Goal: Information Seeking & Learning: Learn about a topic

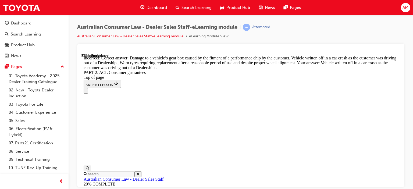
scroll to position [5687, 0]
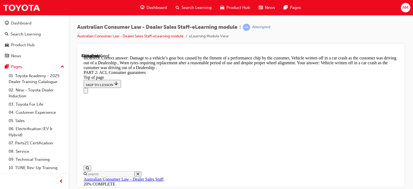
scroll to position [5734, 0]
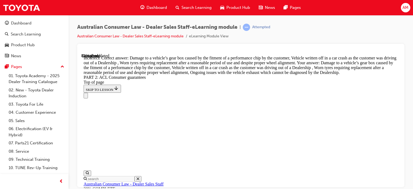
scroll to position [5774, 0]
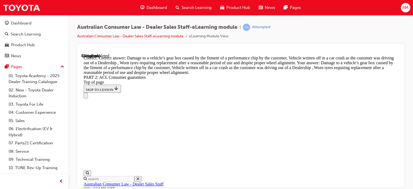
scroll to position [5833, 0]
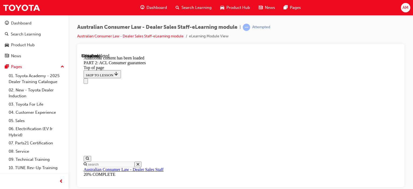
scroll to position [6342, 0]
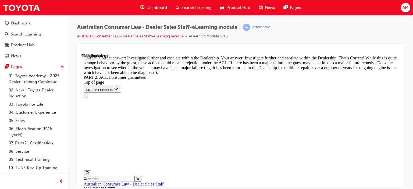
scroll to position [6498, 0]
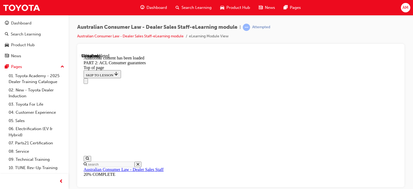
scroll to position [6959, 0]
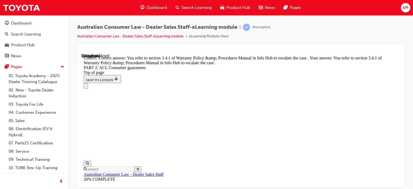
scroll to position [7296, 0]
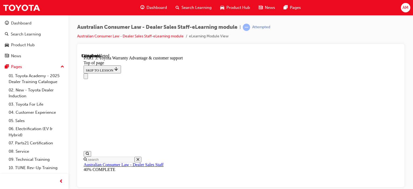
scroll to position [434, 0]
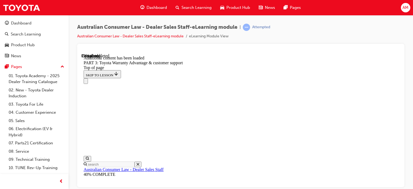
scroll to position [749, 0]
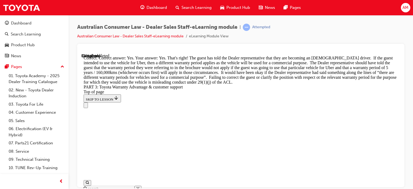
scroll to position [974, 0]
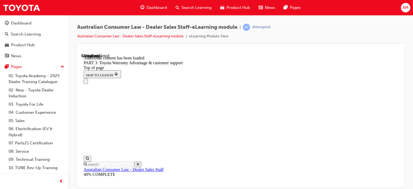
scroll to position [1583, 0]
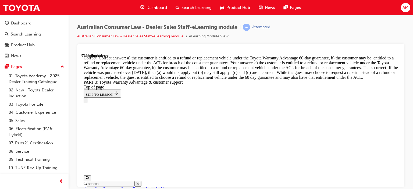
scroll to position [1788, 0]
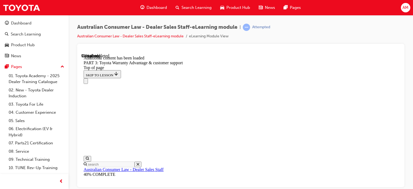
scroll to position [1931, 0]
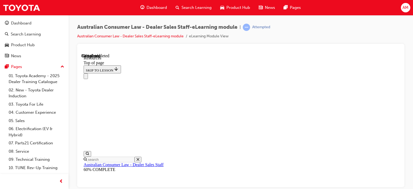
scroll to position [348, 0]
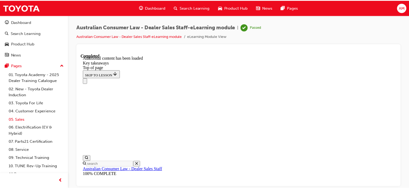
scroll to position [0, 0]
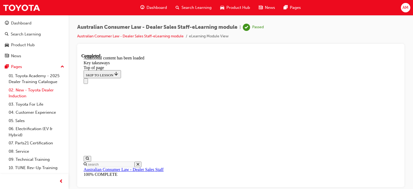
click at [37, 89] on link "02. New - Toyota Dealer Induction" at bounding box center [36, 93] width 60 height 14
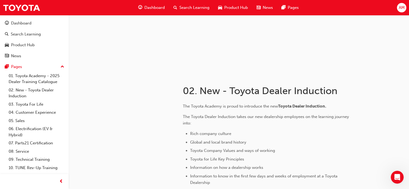
scroll to position [47, 0]
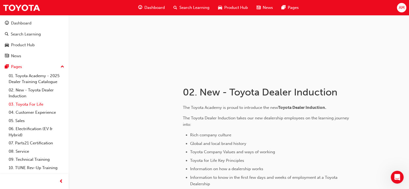
click at [30, 104] on link "03. Toyota For Life" at bounding box center [36, 104] width 60 height 8
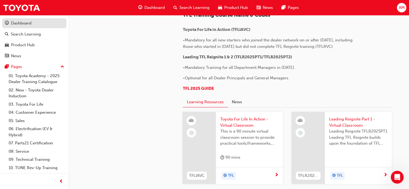
click at [22, 24] on div "Dashboard" at bounding box center [21, 23] width 20 height 6
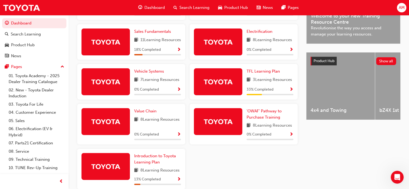
scroll to position [208, 0]
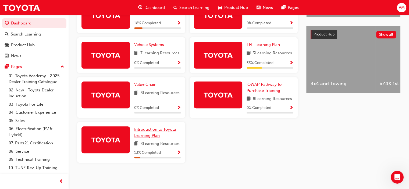
click at [147, 133] on span "Introduction to Toyota Learning Plan" at bounding box center [155, 132] width 42 height 11
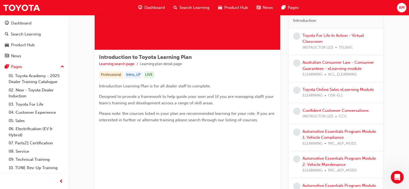
scroll to position [60, 0]
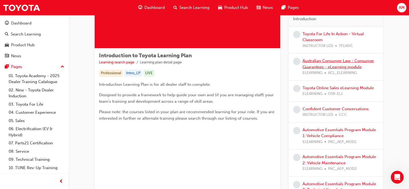
click at [327, 66] on link "Australian Consumer Law - Consumer Guarantees - eLearning module" at bounding box center [339, 63] width 72 height 11
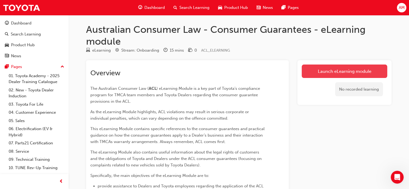
click at [319, 72] on link "Launch eLearning module" at bounding box center [345, 71] width 86 height 13
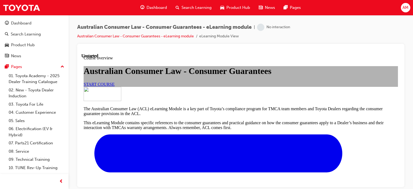
click at [115, 86] on link "START COURSE" at bounding box center [99, 84] width 31 height 5
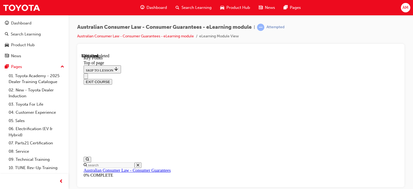
scroll to position [286, 0]
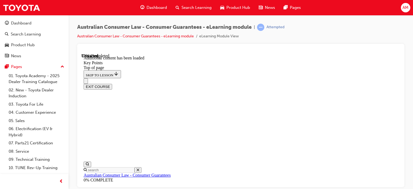
scroll to position [760, 0]
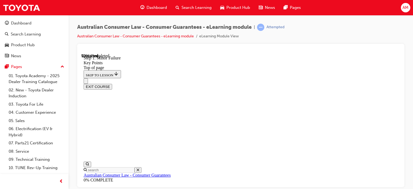
scroll to position [838, 0]
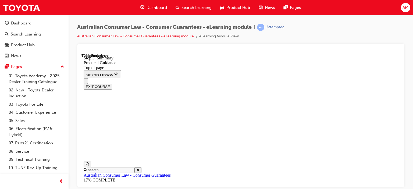
scroll to position [151, 0]
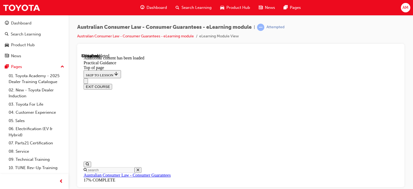
scroll to position [1405, 0]
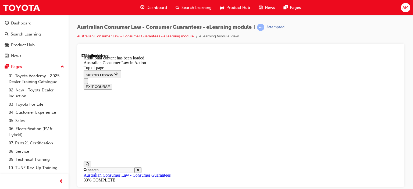
scroll to position [546, 0]
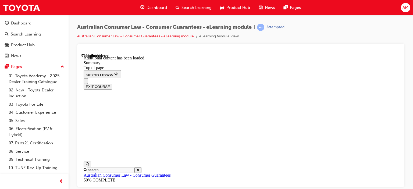
scroll to position [490, 0]
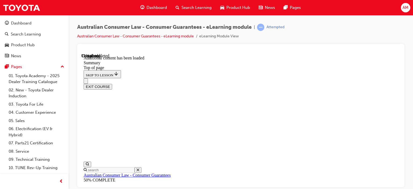
scroll to position [599, 0]
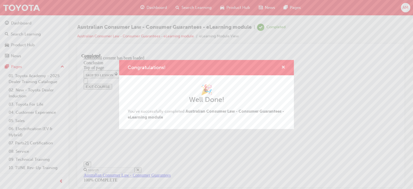
click at [282, 66] on span "cross-icon" at bounding box center [283, 67] width 4 height 5
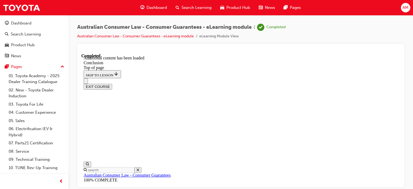
click at [161, 6] on span "Dashboard" at bounding box center [157, 8] width 20 height 6
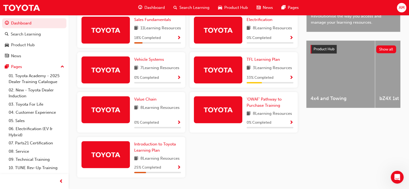
scroll to position [188, 0]
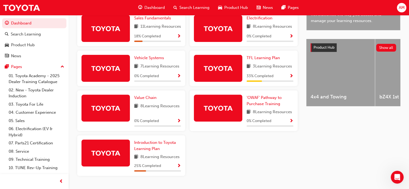
click at [292, 79] on span "Show Progress" at bounding box center [291, 76] width 4 height 5
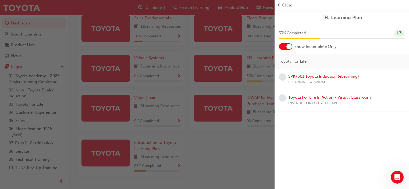
click at [306, 77] on link "SPK7601 Toyota Induction (eLearning)" at bounding box center [323, 76] width 71 height 5
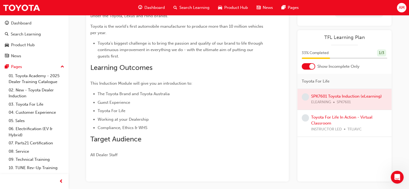
scroll to position [109, 0]
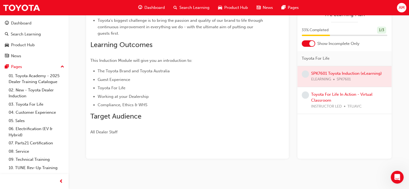
click at [305, 94] on span "learningRecordVerb_NONE-icon" at bounding box center [305, 94] width 7 height 7
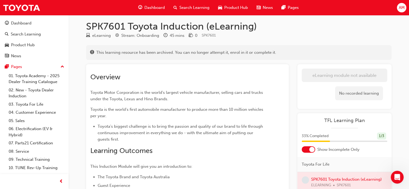
scroll to position [0, 0]
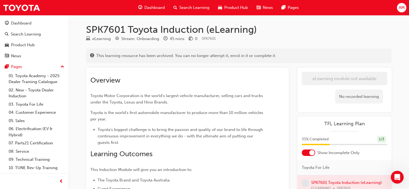
click at [158, 8] on span "Dashboard" at bounding box center [154, 8] width 20 height 6
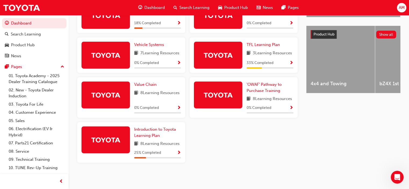
scroll to position [208, 0]
click at [291, 62] on span "Show Progress" at bounding box center [291, 63] width 4 height 5
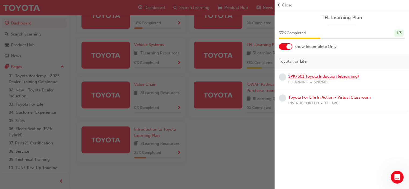
click at [299, 75] on link "SPK7601 Toyota Induction (eLearning)" at bounding box center [323, 76] width 71 height 5
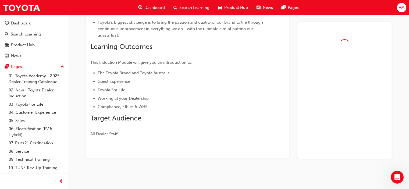
scroll to position [109, 0]
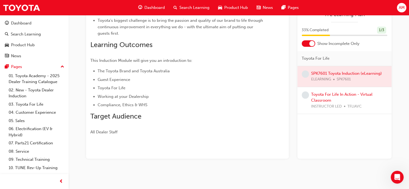
click at [331, 75] on div at bounding box center [345, 76] width 94 height 21
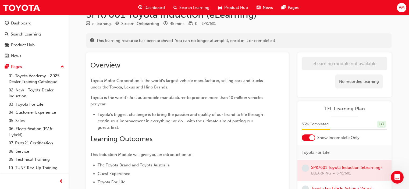
scroll to position [0, 0]
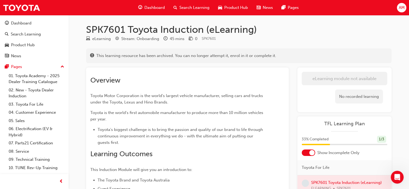
click at [156, 6] on span "Dashboard" at bounding box center [154, 8] width 20 height 6
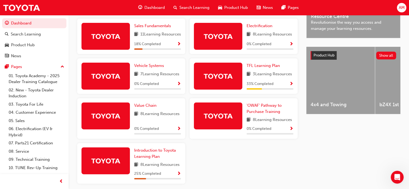
scroll to position [200, 0]
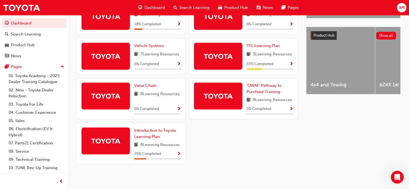
click at [210, 61] on img at bounding box center [218, 55] width 30 height 9
click at [178, 157] on span "Show Progress" at bounding box center [179, 154] width 4 height 5
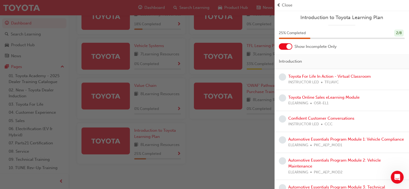
scroll to position [208, 0]
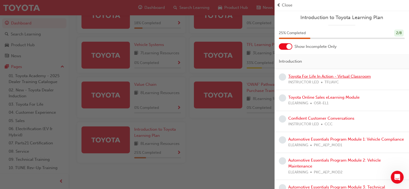
click at [327, 76] on link "Toyota For Life In Action - Virtual Classroom" at bounding box center [329, 76] width 83 height 5
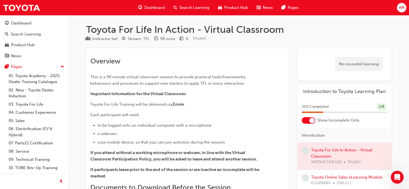
click at [152, 6] on span "Dashboard" at bounding box center [154, 8] width 20 height 6
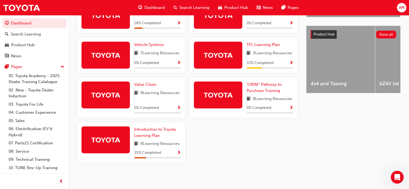
scroll to position [208, 0]
click at [151, 129] on span "Introduction to Toyota Learning Plan" at bounding box center [155, 132] width 42 height 11
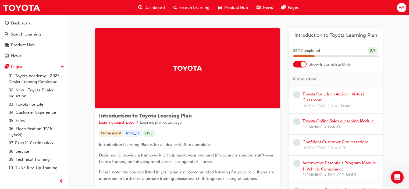
click at [309, 122] on link "Toyota Online Sales eLearning Module" at bounding box center [338, 121] width 71 height 5
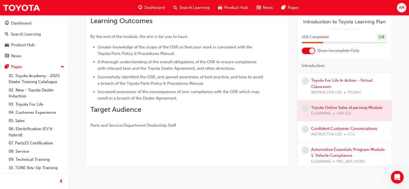
scroll to position [90, 0]
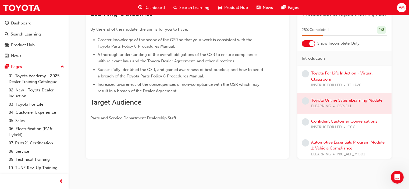
click at [336, 121] on link "Confident Customer Conversations" at bounding box center [344, 121] width 66 height 5
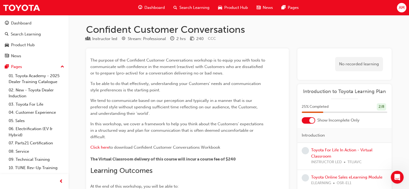
click at [157, 8] on span "Dashboard" at bounding box center [154, 8] width 20 height 6
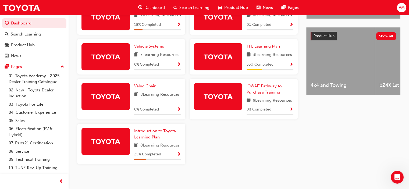
scroll to position [208, 0]
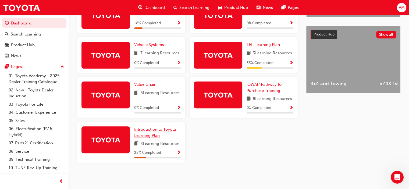
click at [152, 132] on link "Introduction to Toyota Learning Plan" at bounding box center [157, 132] width 47 height 12
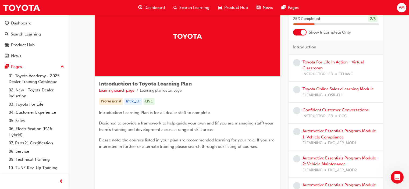
scroll to position [33, 0]
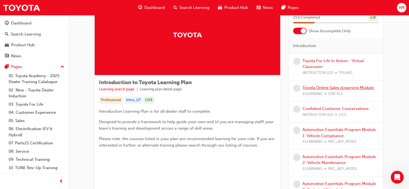
click at [313, 87] on link "Toyota Online Sales eLearning Module" at bounding box center [338, 87] width 71 height 5
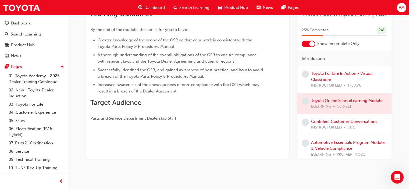
scroll to position [90, 0]
click at [319, 100] on div at bounding box center [345, 103] width 94 height 21
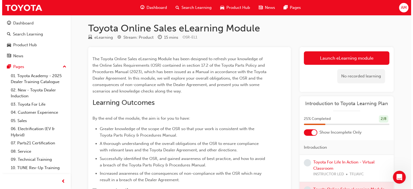
scroll to position [0, 0]
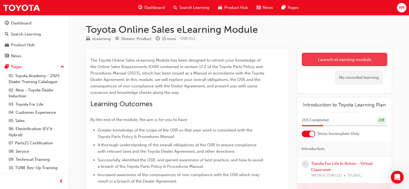
click at [335, 59] on link "Launch eLearning module" at bounding box center [345, 59] width 86 height 13
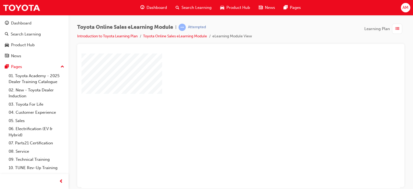
click at [225, 105] on div "play" at bounding box center [225, 105] width 0 height 0
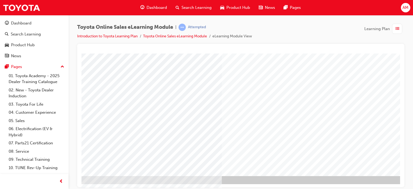
scroll to position [71, 30]
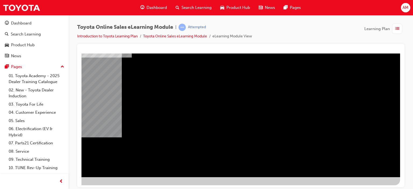
scroll to position [71, 51]
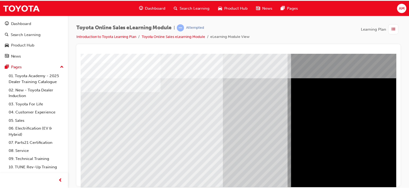
scroll to position [0, 0]
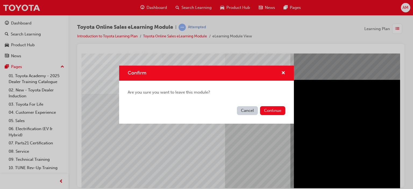
click at [252, 111] on button "Cancel" at bounding box center [247, 110] width 21 height 9
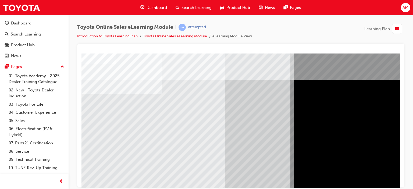
click at [158, 6] on span "Dashboard" at bounding box center [157, 8] width 20 height 6
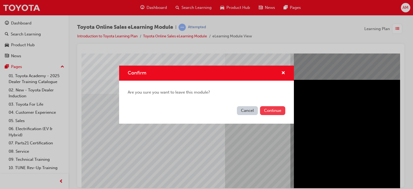
click at [277, 111] on button "Continue" at bounding box center [272, 110] width 25 height 9
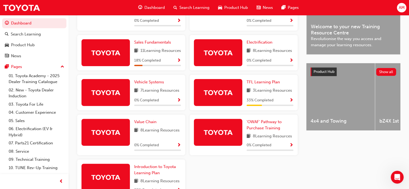
scroll to position [127, 0]
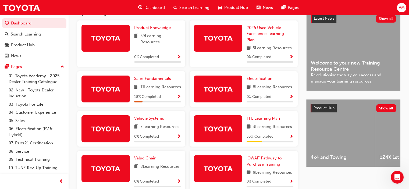
click at [117, 89] on img at bounding box center [106, 88] width 30 height 9
click at [179, 100] on span "Show Progress" at bounding box center [179, 97] width 4 height 5
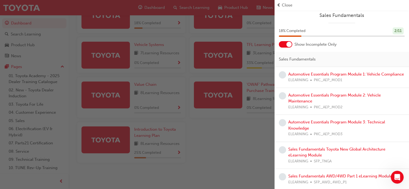
scroll to position [0, 0]
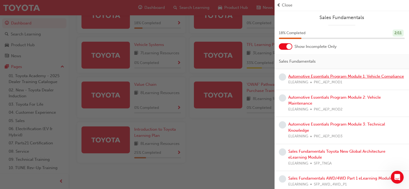
click at [326, 75] on link "Automotive Essentials Program Module 1: Vehicle Compliance" at bounding box center [346, 76] width 116 height 5
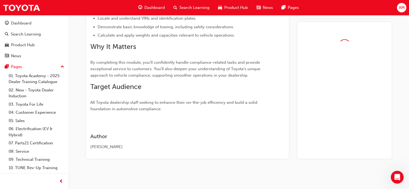
click at [326, 75] on div at bounding box center [345, 90] width 94 height 137
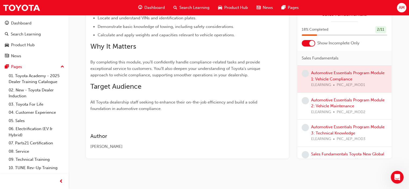
click at [326, 73] on div at bounding box center [345, 79] width 94 height 27
click at [305, 73] on span "learningRecordVerb_NONE-icon" at bounding box center [305, 73] width 7 height 7
click at [333, 73] on div at bounding box center [345, 79] width 94 height 27
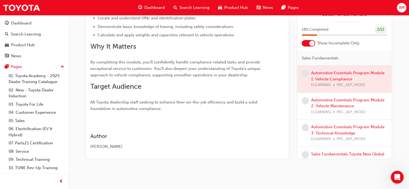
click at [326, 84] on div at bounding box center [345, 79] width 94 height 27
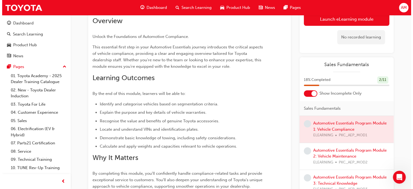
scroll to position [0, 0]
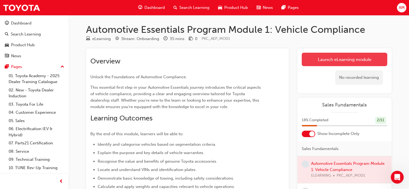
click at [344, 59] on link "Launch eLearning module" at bounding box center [345, 59] width 86 height 13
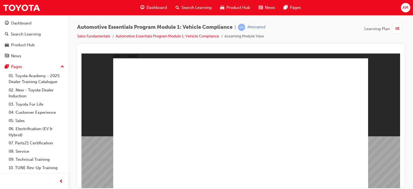
drag, startPoint x: 402, startPoint y: 61, endPoint x: 404, endPoint y: 103, distance: 42.8
click at [404, 103] on div at bounding box center [240, 115] width 327 height 143
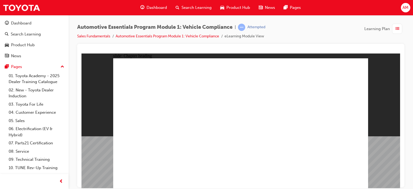
click at [388, 163] on div "slide: Content Passenger Vehicles1.png Rectangle 1 Vehicle Segmentation FAQ.png…" at bounding box center [241, 120] width 319 height 135
click at [377, 174] on div "slide: Content Passenger Vehicles1.png Rectangle 1 Vehicle Segmentation FAQ.png…" at bounding box center [241, 120] width 319 height 135
click at [371, 176] on div "slide: Content Passenger Vehicles1.png Rectangle 1 Vehicle Segmentation FAQ.png…" at bounding box center [241, 120] width 319 height 135
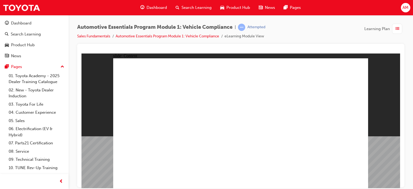
click at [397, 28] on span "list-icon" at bounding box center [397, 29] width 4 height 7
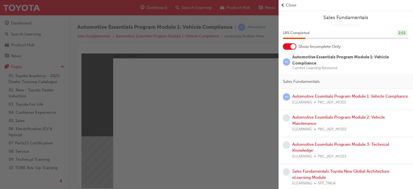
click at [288, 2] on span "Close" at bounding box center [291, 5] width 10 height 6
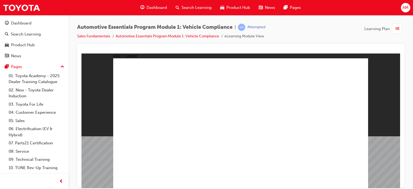
click at [150, 4] on div "Dashboard" at bounding box center [153, 7] width 35 height 11
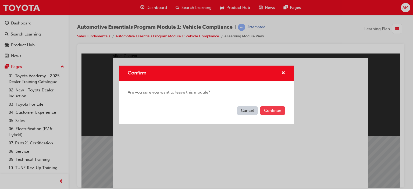
click at [270, 111] on button "Continue" at bounding box center [272, 110] width 25 height 9
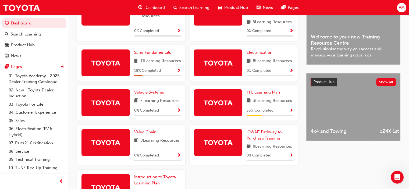
scroll to position [161, 0]
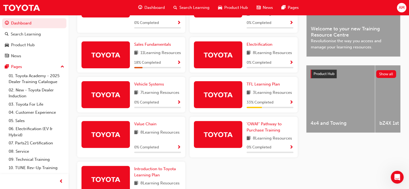
click at [292, 105] on span "Show Progress" at bounding box center [291, 102] width 4 height 5
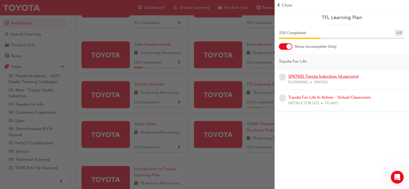
click at [312, 75] on link "SPK7601 Toyota Induction (eLearning)" at bounding box center [323, 76] width 71 height 5
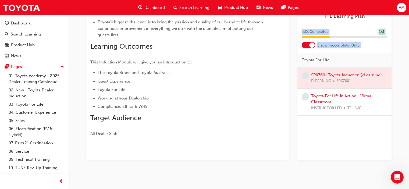
scroll to position [109, 0]
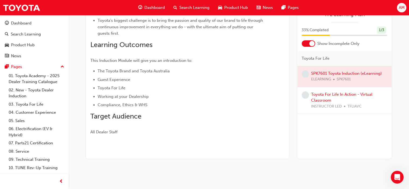
click at [337, 72] on div at bounding box center [345, 76] width 94 height 21
click at [309, 42] on div at bounding box center [308, 43] width 13 height 6
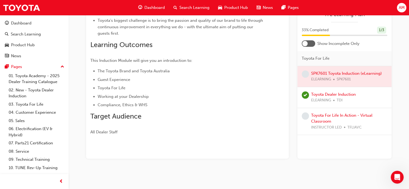
click at [309, 42] on div at bounding box center [308, 43] width 13 height 6
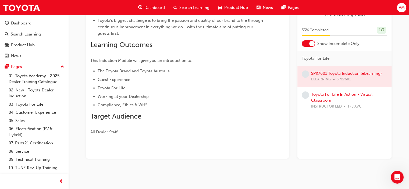
click at [305, 72] on span "learningRecordVerb_NONE-icon" at bounding box center [305, 73] width 7 height 7
click at [338, 73] on div at bounding box center [345, 76] width 94 height 21
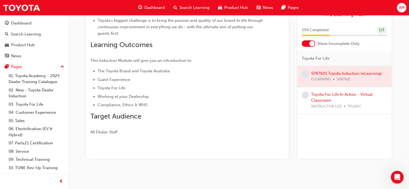
click at [324, 79] on div at bounding box center [345, 76] width 94 height 21
click at [344, 78] on div at bounding box center [345, 76] width 94 height 21
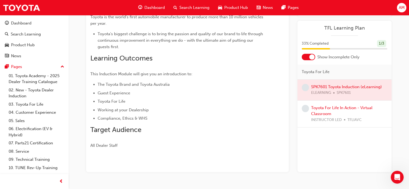
scroll to position [96, 0]
click at [349, 85] on div at bounding box center [345, 90] width 94 height 21
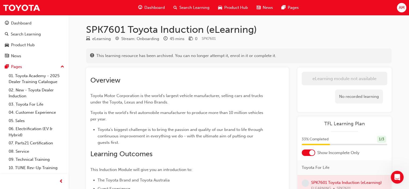
scroll to position [6, 0]
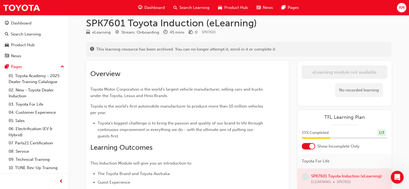
click at [157, 6] on span "Dashboard" at bounding box center [154, 8] width 20 height 6
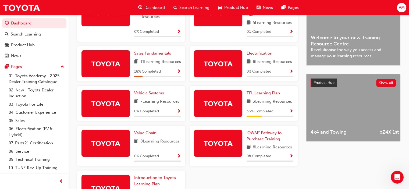
scroll to position [195, 0]
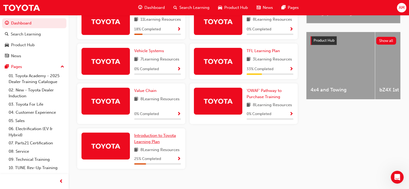
click at [153, 142] on span "Introduction to Toyota Learning Plan" at bounding box center [155, 138] width 42 height 11
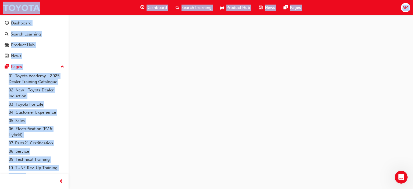
click at [153, 142] on div at bounding box center [206, 94] width 413 height 189
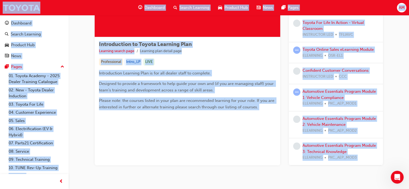
scroll to position [81, 0]
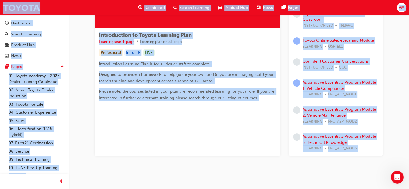
click at [315, 111] on link "Automotive Essentials Program Module 2: Vehicle Maintenance" at bounding box center [339, 112] width 73 height 11
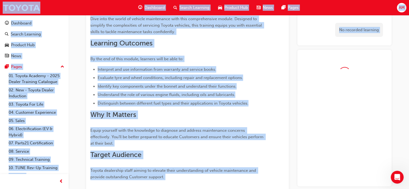
click at [315, 110] on div at bounding box center [345, 118] width 94 height 137
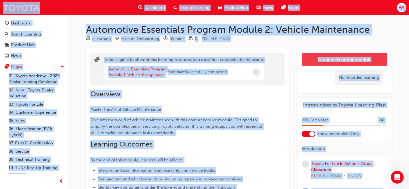
click at [349, 59] on button "Launch eLearning module" at bounding box center [345, 59] width 86 height 13
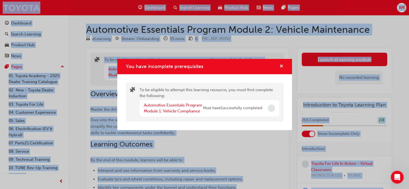
click at [282, 65] on span "cross-icon" at bounding box center [282, 66] width 4 height 5
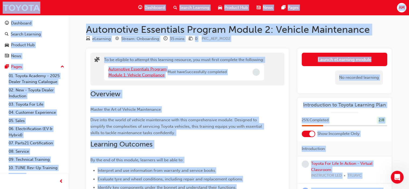
click at [159, 69] on link "Automotive Essentials Program Module 1: Vehicle Compliance" at bounding box center [137, 72] width 58 height 11
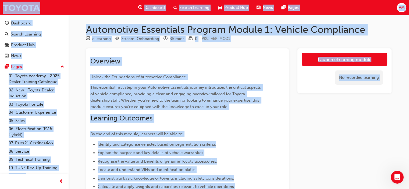
click at [159, 69] on div "Overview Unlock the Foundations of Automotive Compliance. This essential first …" at bounding box center [177, 160] width 175 height 207
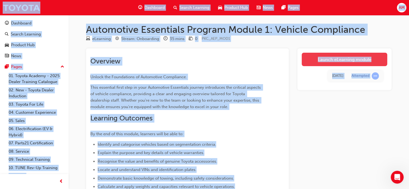
click at [329, 60] on link "Launch eLearning module" at bounding box center [345, 59] width 86 height 13
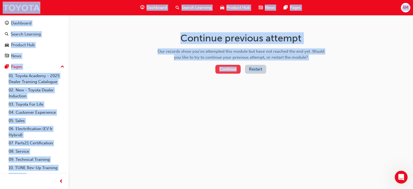
click at [227, 68] on button "Continue" at bounding box center [227, 69] width 25 height 9
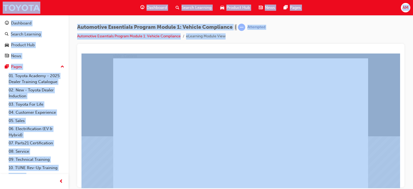
click at [157, 6] on span "Dashboard" at bounding box center [157, 8] width 20 height 6
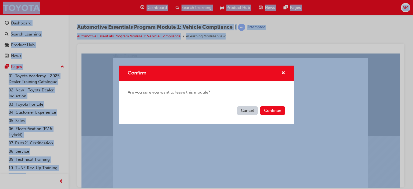
click at [245, 109] on button "Cancel" at bounding box center [247, 110] width 21 height 9
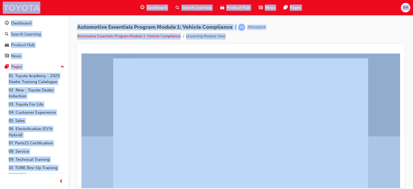
click at [156, 8] on span "Dashboard" at bounding box center [157, 8] width 20 height 6
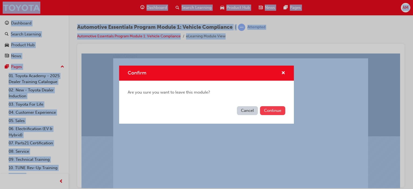
click at [269, 111] on button "Continue" at bounding box center [272, 110] width 25 height 9
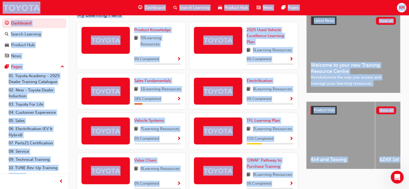
scroll to position [128, 0]
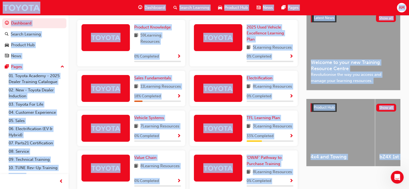
click at [178, 99] on span "Show Progress" at bounding box center [179, 96] width 4 height 5
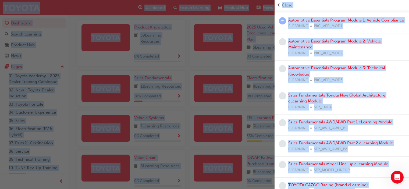
scroll to position [0, 0]
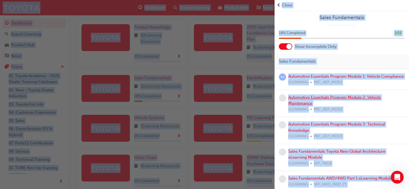
click at [316, 103] on link "Automotive Essentials Program Module 2: Vehicle Maintenance" at bounding box center [334, 100] width 93 height 11
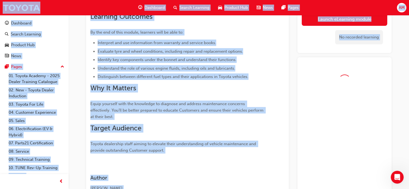
click at [316, 103] on div at bounding box center [345, 125] width 94 height 137
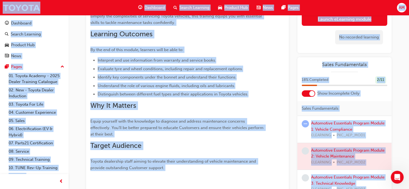
scroll to position [33, 0]
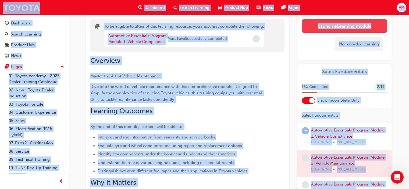
click at [343, 26] on button "Launch eLearning module" at bounding box center [345, 25] width 86 height 13
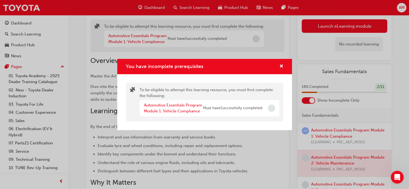
click at [280, 63] on div "You have incomplete prerequisites" at bounding box center [204, 66] width 175 height 15
click at [280, 64] on span "cross-icon" at bounding box center [282, 66] width 4 height 5
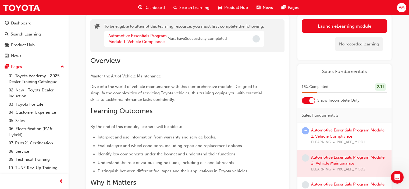
click at [325, 131] on link "Automotive Essentials Program Module 1: Vehicle Compliance" at bounding box center [347, 133] width 73 height 11
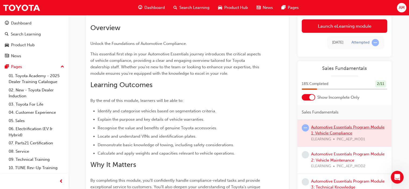
click at [325, 131] on div at bounding box center [345, 133] width 94 height 27
click at [324, 126] on div at bounding box center [345, 133] width 94 height 27
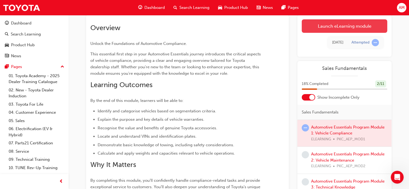
click at [337, 25] on link "Launch eLearning module" at bounding box center [345, 25] width 86 height 13
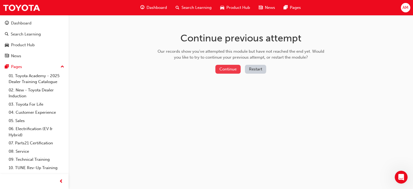
click at [232, 68] on button "Continue" at bounding box center [227, 69] width 25 height 9
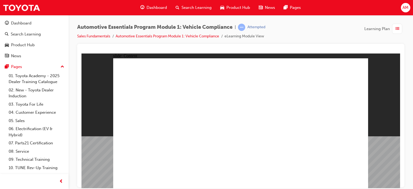
drag, startPoint x: 336, startPoint y: 98, endPoint x: 337, endPoint y: 104, distance: 6.1
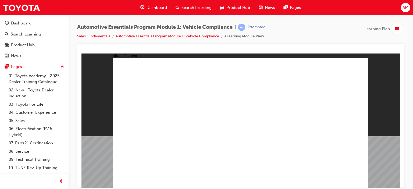
click at [97, 36] on link "Sales Fundamentals" at bounding box center [93, 36] width 33 height 5
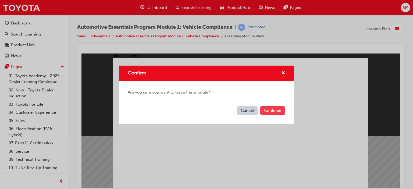
click at [270, 109] on button "Continue" at bounding box center [272, 110] width 25 height 9
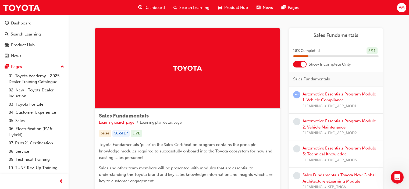
click at [302, 64] on div at bounding box center [303, 64] width 5 height 5
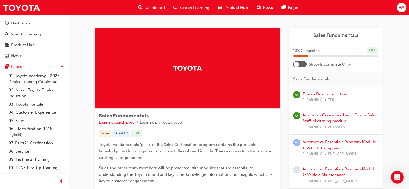
click at [302, 64] on div at bounding box center [299, 64] width 13 height 6
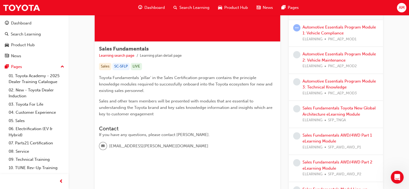
scroll to position [67, 0]
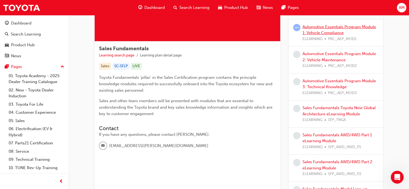
click at [320, 26] on link "Automotive Essentials Program Module 1: Vehicle Compliance" at bounding box center [339, 29] width 73 height 11
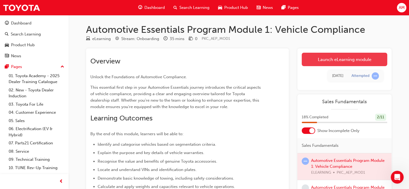
click at [337, 59] on link "Launch eLearning module" at bounding box center [345, 59] width 86 height 13
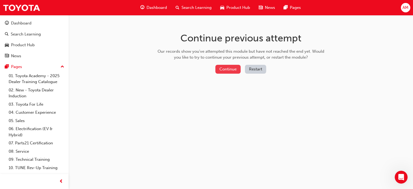
click at [228, 67] on button "Continue" at bounding box center [227, 69] width 25 height 9
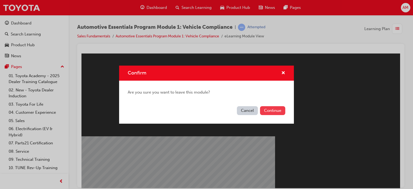
click at [270, 110] on button "Continue" at bounding box center [272, 110] width 25 height 9
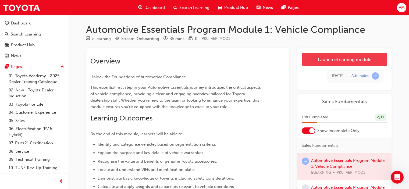
click at [348, 59] on link "Launch eLearning module" at bounding box center [345, 59] width 86 height 13
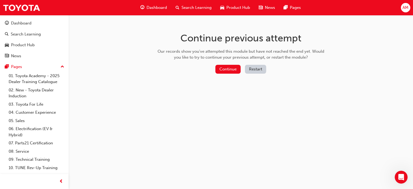
click at [256, 69] on button "Restart" at bounding box center [255, 69] width 21 height 9
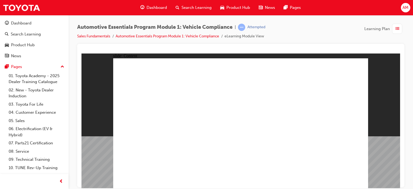
click at [396, 29] on span "list-icon" at bounding box center [397, 29] width 4 height 7
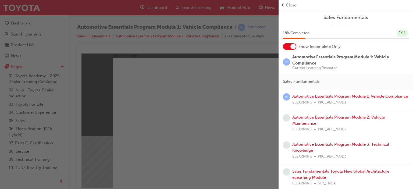
click at [330, 57] on span "Automotive Essentials Program Module 1: Vehicle Compliance" at bounding box center [340, 60] width 97 height 11
click at [285, 62] on span "learningRecordVerb_ATTEMPT-icon" at bounding box center [286, 61] width 7 height 7
click at [314, 69] on span "Current Learning Resource" at bounding box center [350, 68] width 116 height 4
click at [322, 58] on span "Automotive Essentials Program Module 1: Vehicle Compliance" at bounding box center [340, 60] width 97 height 11
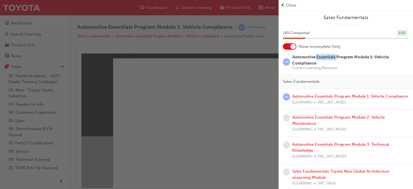
click at [322, 58] on span "Automotive Essentials Program Module 1: Vehicle Compliance" at bounding box center [340, 60] width 97 height 11
click at [376, 75] on div "Sales Fundamentals" at bounding box center [346, 81] width 135 height 15
click at [325, 96] on link "Automotive Essentials Program Module 1: Vehicle Compliance" at bounding box center [350, 96] width 116 height 5
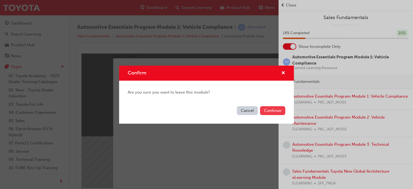
click at [268, 109] on button "Continue" at bounding box center [272, 110] width 25 height 9
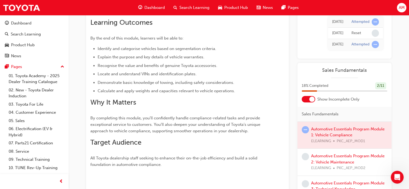
scroll to position [152, 0]
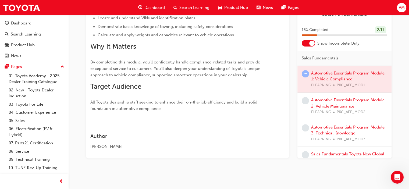
click at [325, 74] on div at bounding box center [345, 79] width 94 height 27
click at [306, 72] on span "learningRecordVerb_ATTEMPT-icon" at bounding box center [305, 73] width 7 height 7
click at [337, 73] on div at bounding box center [345, 79] width 94 height 27
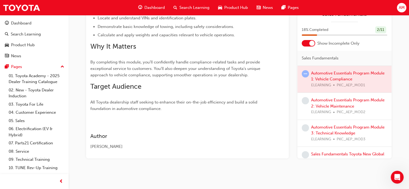
click at [337, 73] on div at bounding box center [345, 79] width 94 height 27
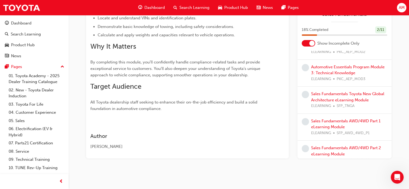
scroll to position [0, 0]
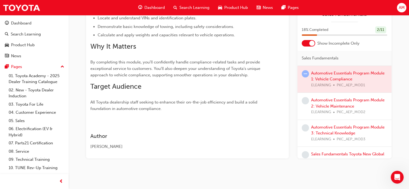
click at [340, 72] on div at bounding box center [345, 79] width 94 height 27
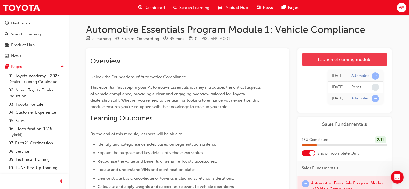
click at [349, 57] on link "Launch eLearning module" at bounding box center [345, 59] width 86 height 13
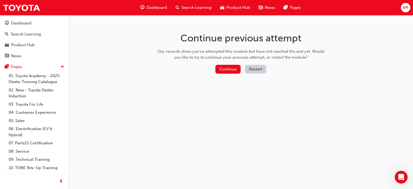
click at [256, 69] on button "Restart" at bounding box center [255, 69] width 21 height 9
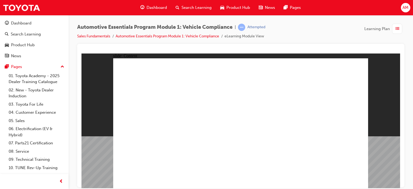
drag, startPoint x: 243, startPoint y: 133, endPoint x: 223, endPoint y: 137, distance: 20.7
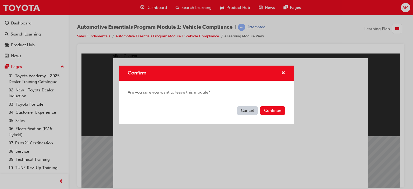
click at [223, 135] on div "Confirm Are you sure you want to leave this module? Cancel Continue" at bounding box center [206, 94] width 413 height 189
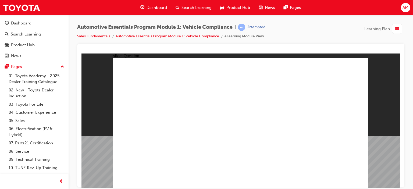
radio input "true"
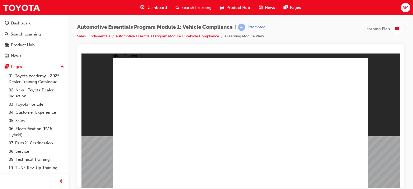
radio input "true"
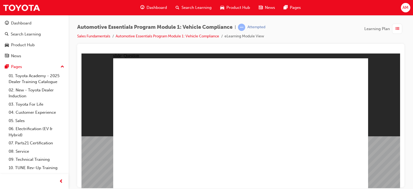
radio input "true"
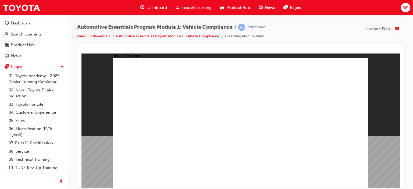
radio input "true"
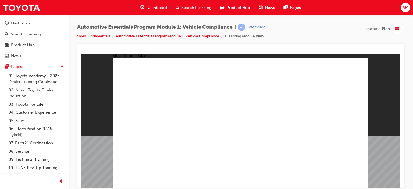
radio input "true"
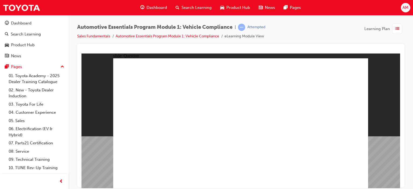
radio input "true"
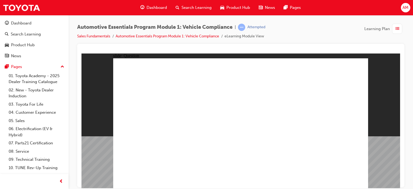
radio input "true"
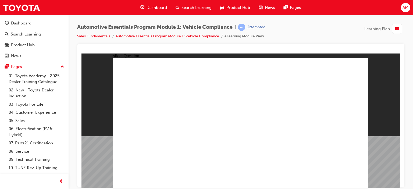
radio input "true"
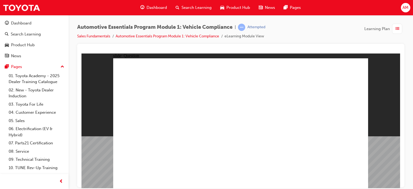
radio input "true"
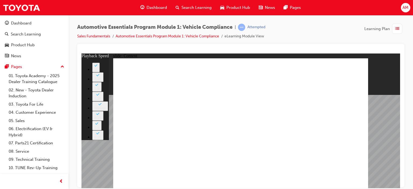
drag, startPoint x: 330, startPoint y: 67, endPoint x: 330, endPoint y: 64, distance: 3.0
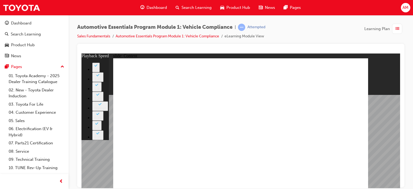
type input "43"
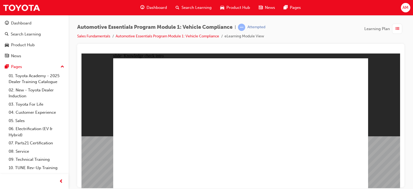
radio input "true"
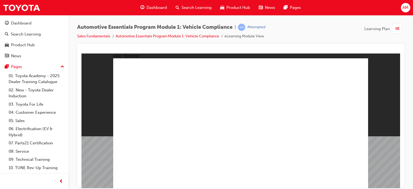
radio input "true"
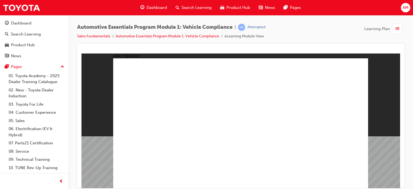
radio input "true"
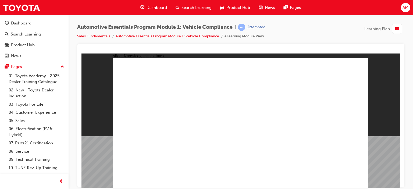
radio input "true"
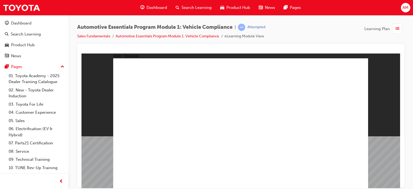
radio input "true"
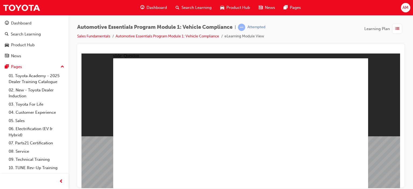
radio input "true"
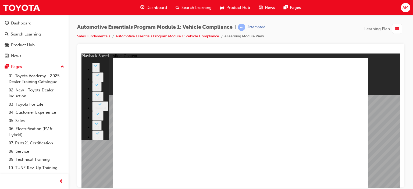
type input "35"
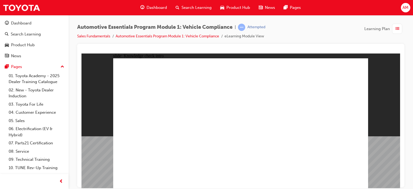
radio input "true"
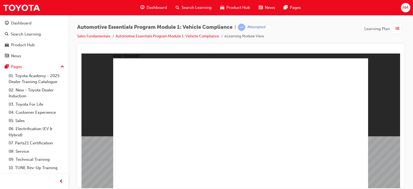
radio input "true"
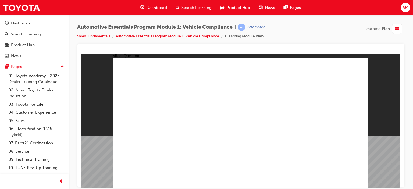
radio input "true"
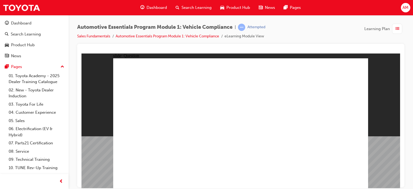
radio input "true"
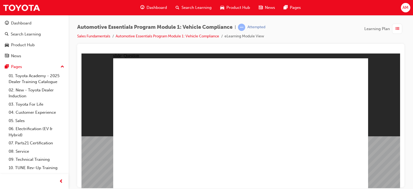
radio input "true"
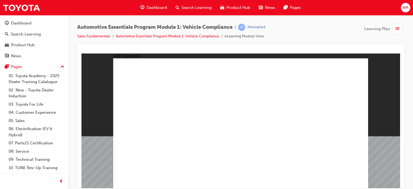
radio input "true"
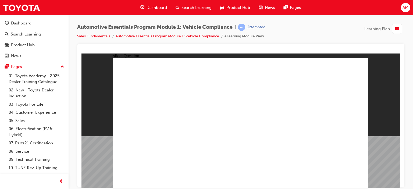
click at [151, 7] on span "Dashboard" at bounding box center [157, 8] width 20 height 6
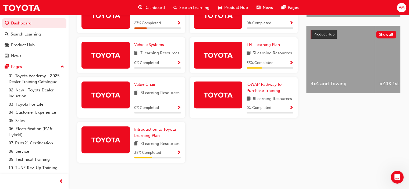
scroll to position [208, 0]
click at [179, 152] on span "Show Progress" at bounding box center [179, 153] width 4 height 5
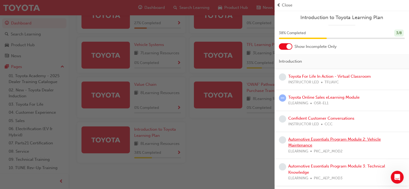
click at [306, 140] on link "Automotive Essentials Program Module 2: Vehicle Maintenance" at bounding box center [334, 142] width 93 height 11
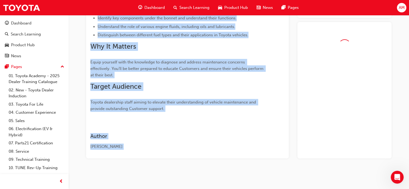
click at [306, 140] on div at bounding box center [345, 90] width 94 height 137
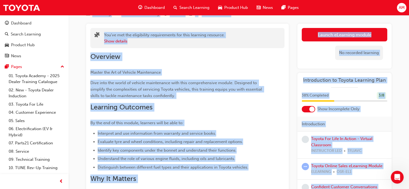
scroll to position [23, 0]
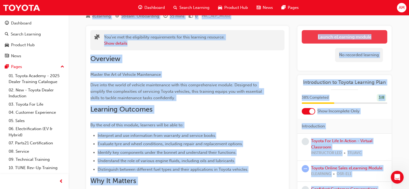
click at [342, 35] on link "Launch eLearning module" at bounding box center [345, 36] width 86 height 13
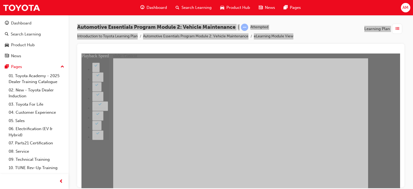
type input "33"
type input "5"
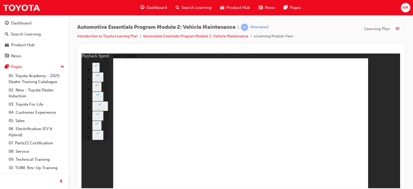
type input "8"
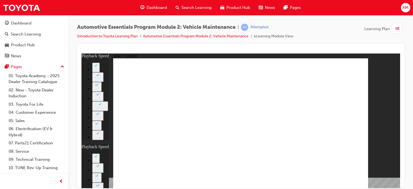
type input "21"
type input "8"
type input "21"
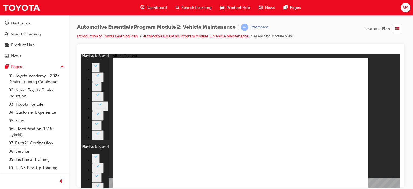
type input "12"
type input "8"
type input "21"
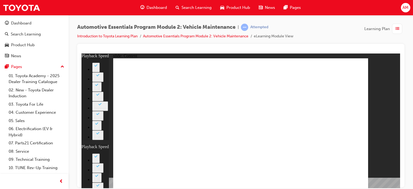
type input "12"
type input "56"
type input "8"
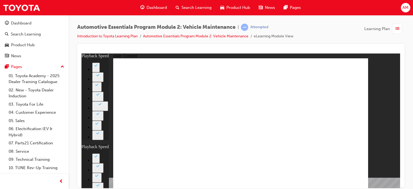
type input "21"
type input "12"
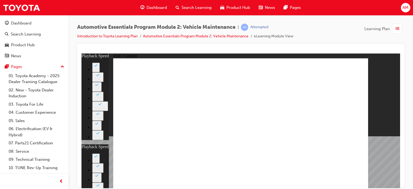
type input "13"
type input "8"
type input "21"
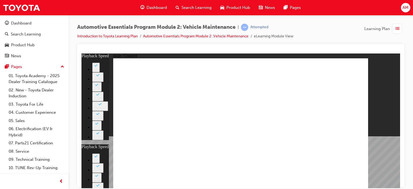
type input "12"
type input "56"
type input "13"
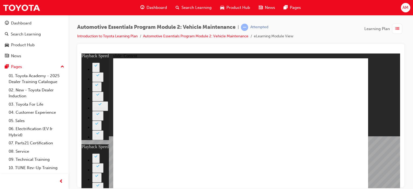
type input "8"
type input "21"
type input "12"
type input "56"
type input "13"
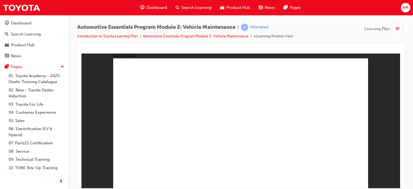
radio input "true"
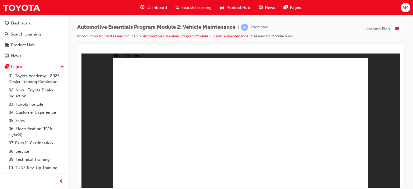
radio input "true"
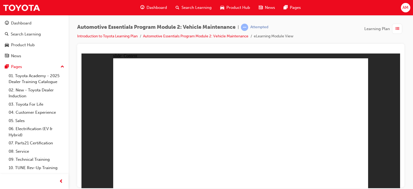
radio input "true"
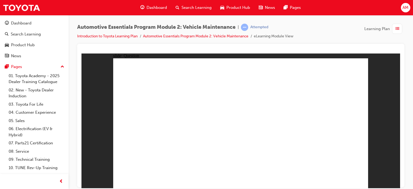
radio input "true"
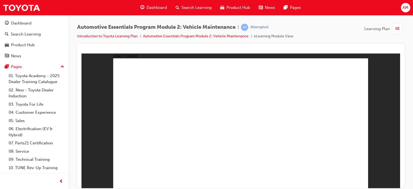
radio input "true"
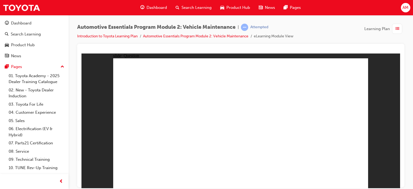
radio input "true"
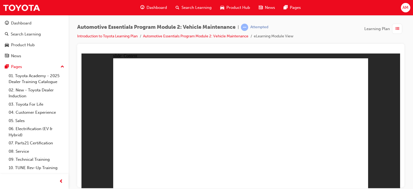
radio input "true"
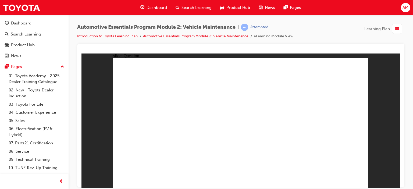
radio input "true"
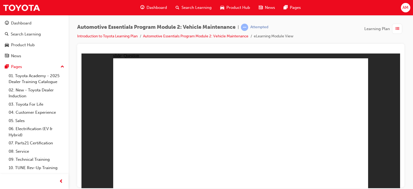
click at [395, 28] on span "list-icon" at bounding box center [397, 29] width 4 height 7
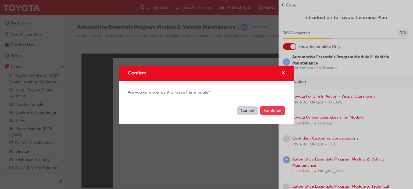
click at [272, 108] on button "Continue" at bounding box center [272, 110] width 25 height 9
